Goal: Book appointment/travel/reservation

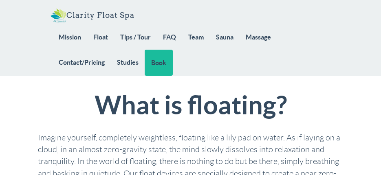
scroll to position [204, 0]
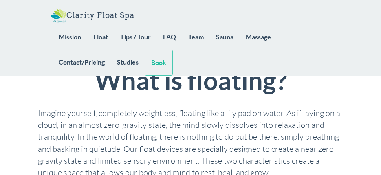
click at [167, 61] on link "Book" at bounding box center [159, 63] width 28 height 26
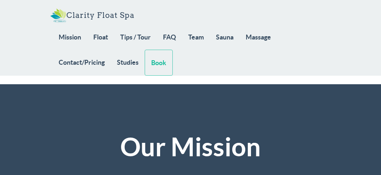
scroll to position [978, 0]
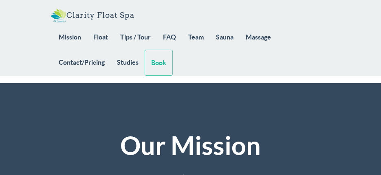
click at [161, 65] on link "Book" at bounding box center [159, 63] width 28 height 26
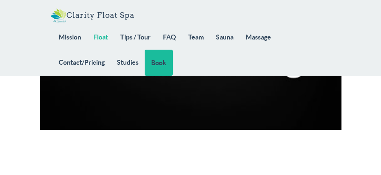
click at [98, 35] on link "Float" at bounding box center [100, 36] width 27 height 25
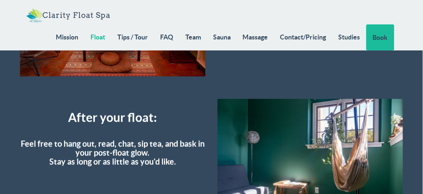
scroll to position [2125, 0]
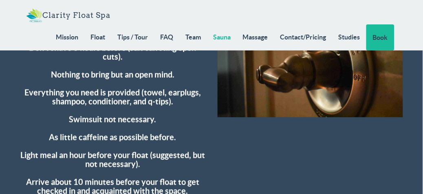
click at [223, 33] on link "Sauna" at bounding box center [222, 36] width 30 height 25
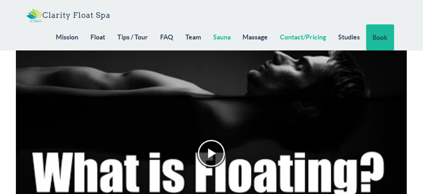
scroll to position [767, 0]
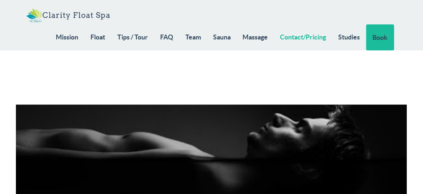
click at [303, 35] on link "Contact/Pricing" at bounding box center [303, 36] width 58 height 25
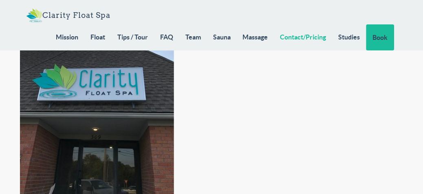
scroll to position [7453, 0]
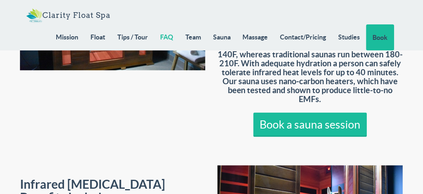
click at [164, 33] on link "FAQ" at bounding box center [166, 36] width 25 height 25
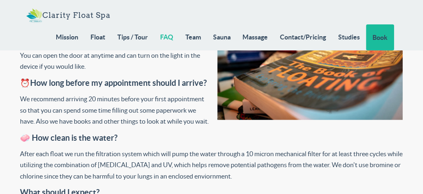
scroll to position [2813, 0]
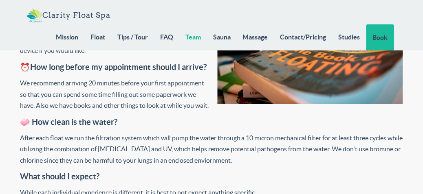
click at [202, 35] on link "Team" at bounding box center [193, 36] width 28 height 25
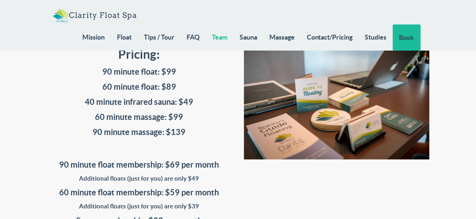
scroll to position [6933, 0]
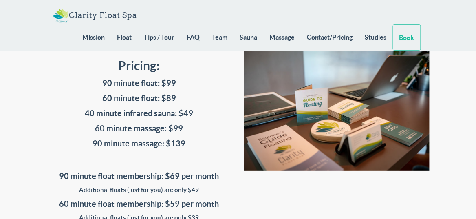
click at [404, 37] on link "Book" at bounding box center [407, 37] width 28 height 26
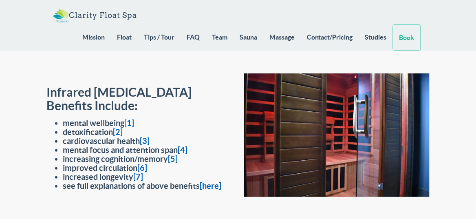
scroll to position [6220, 0]
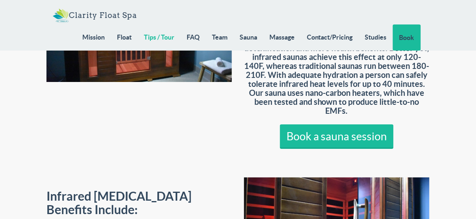
click at [165, 37] on link "Tips / Tour" at bounding box center [159, 36] width 43 height 25
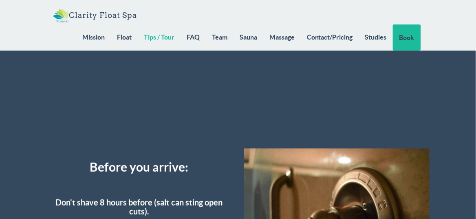
scroll to position [1953, 0]
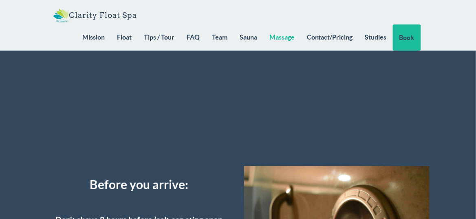
click at [287, 37] on link "Massage" at bounding box center [281, 36] width 37 height 25
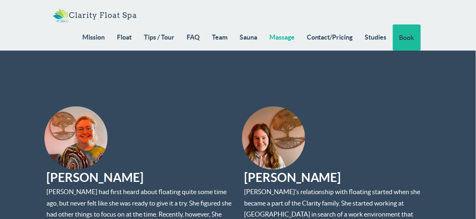
scroll to position [5169, 0]
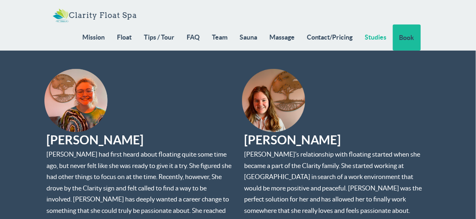
click at [369, 33] on link "Studies" at bounding box center [376, 36] width 34 height 25
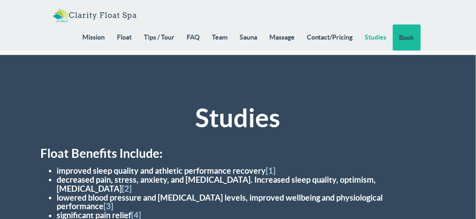
scroll to position [7643, 0]
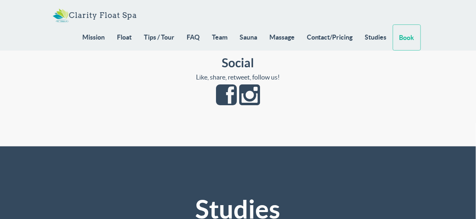
click at [407, 44] on link "Book" at bounding box center [407, 37] width 28 height 26
click at [250, 39] on link "Sauna" at bounding box center [248, 36] width 30 height 25
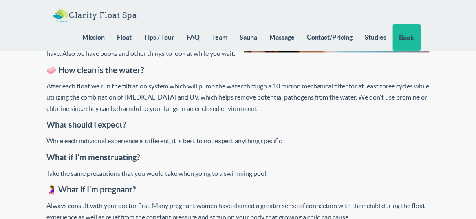
scroll to position [2509, 0]
